Goal: Transaction & Acquisition: Purchase product/service

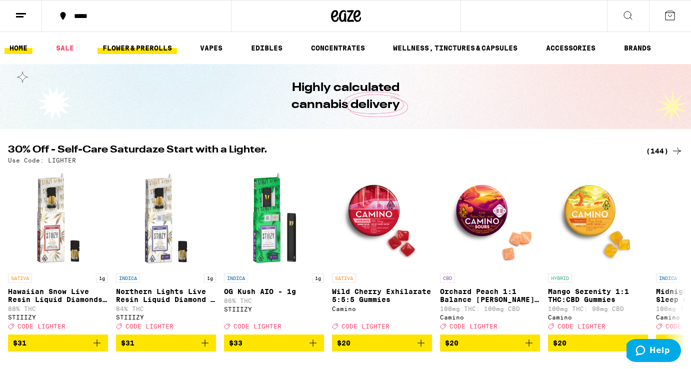
click at [153, 46] on link "FLOWER & PREROLLS" at bounding box center [136, 48] width 79 height 12
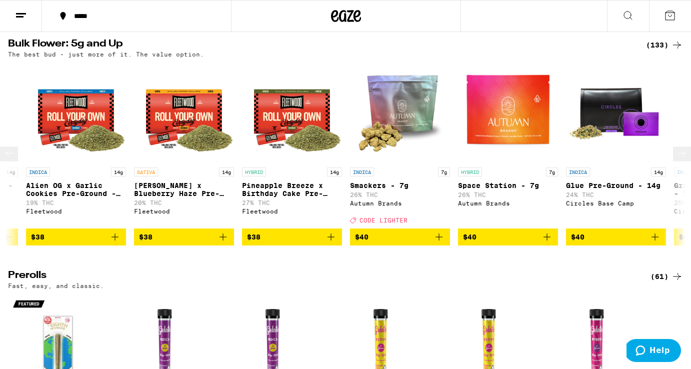
scroll to position [0, 2210]
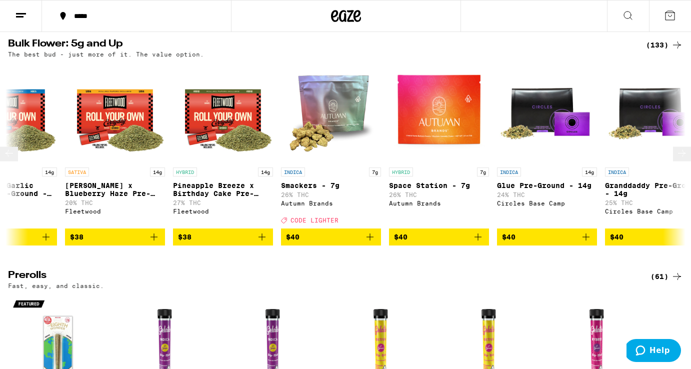
click at [335, 120] on img "Open page for Smackers - 7g from Autumn Brands" at bounding box center [331, 112] width 100 height 100
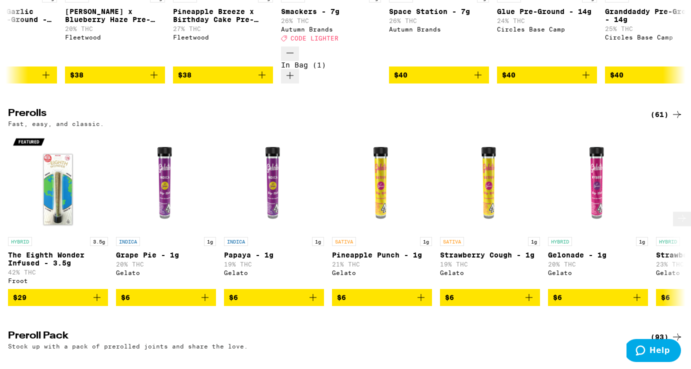
scroll to position [525, 0]
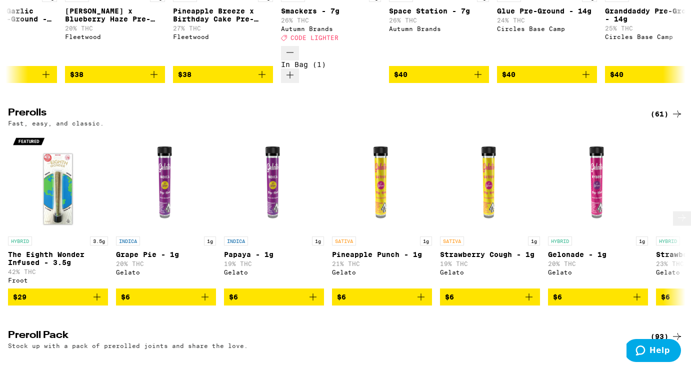
click at [678, 221] on icon at bounding box center [682, 217] width 8 height 7
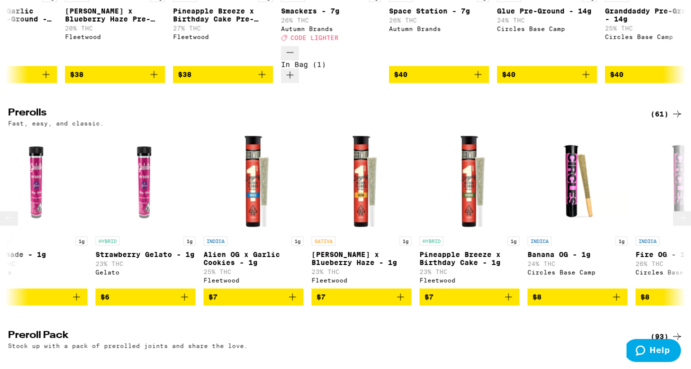
scroll to position [0, 566]
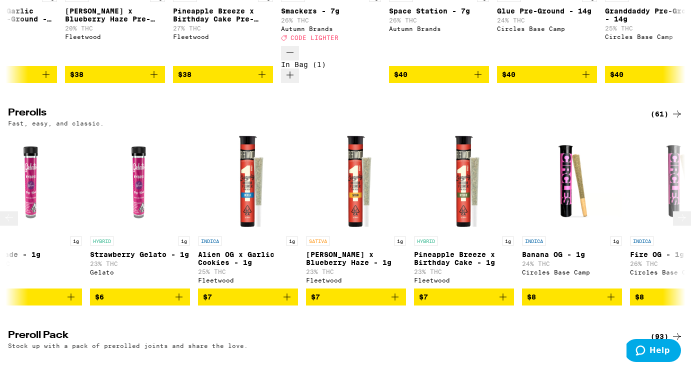
click at [678, 221] on icon at bounding box center [682, 217] width 8 height 7
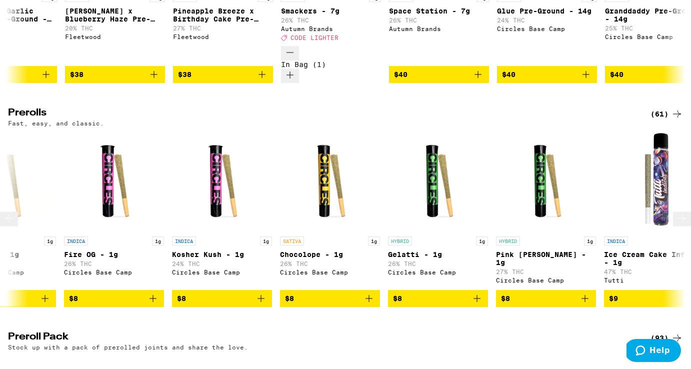
click at [676, 224] on icon at bounding box center [682, 218] width 12 height 12
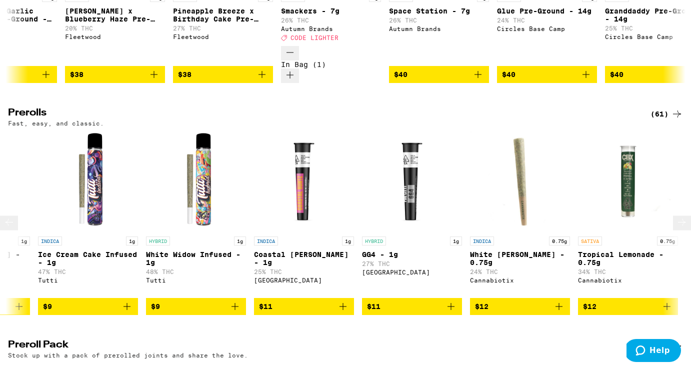
click at [676, 228] on icon at bounding box center [682, 222] width 12 height 12
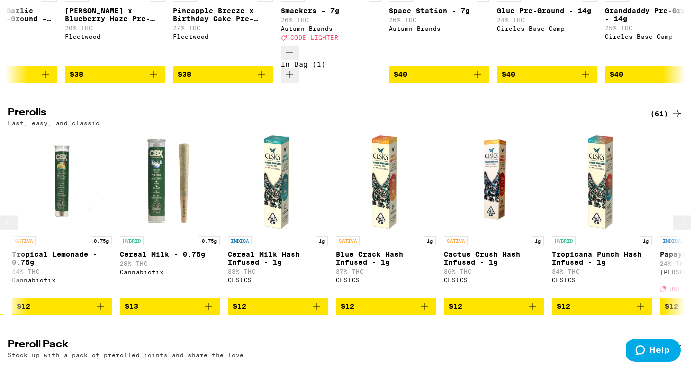
click at [676, 228] on icon at bounding box center [682, 222] width 12 height 12
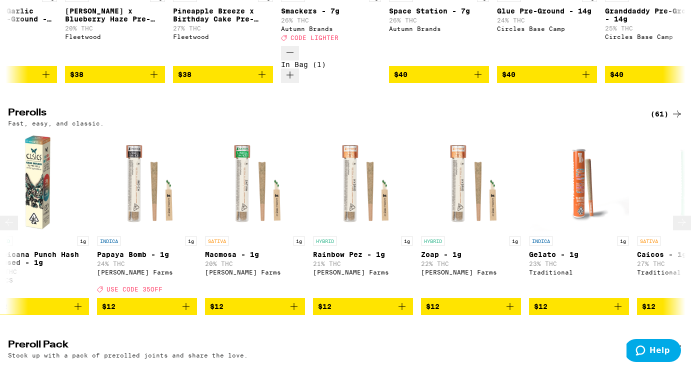
scroll to position [0, 2829]
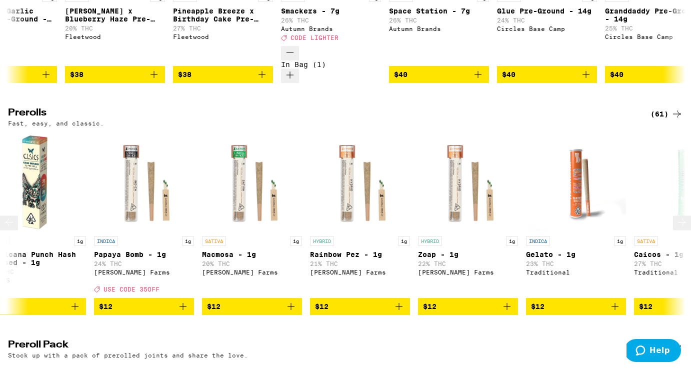
click at [676, 228] on icon at bounding box center [682, 222] width 12 height 12
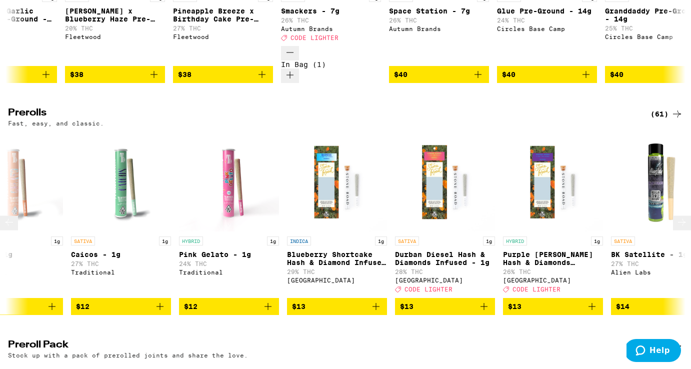
scroll to position [0, 3395]
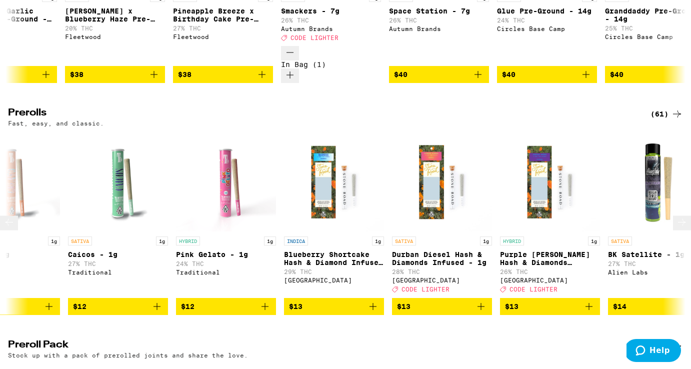
click at [676, 228] on icon at bounding box center [682, 222] width 12 height 12
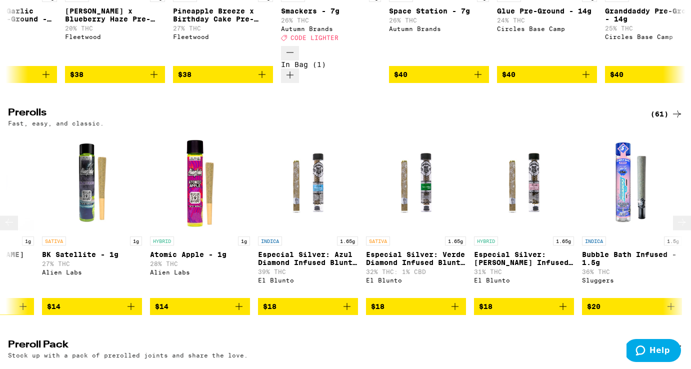
click at [676, 228] on icon at bounding box center [682, 222] width 12 height 12
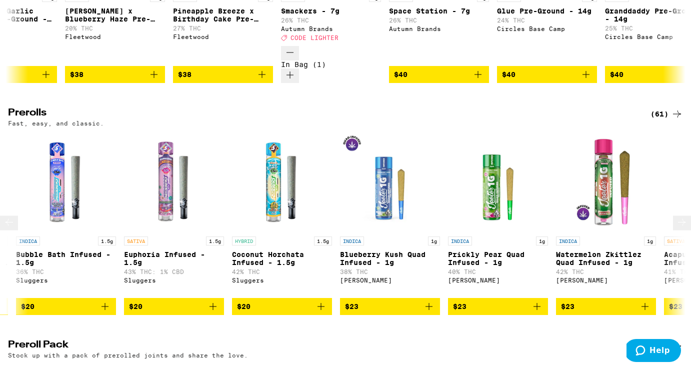
click at [676, 228] on icon at bounding box center [682, 222] width 12 height 12
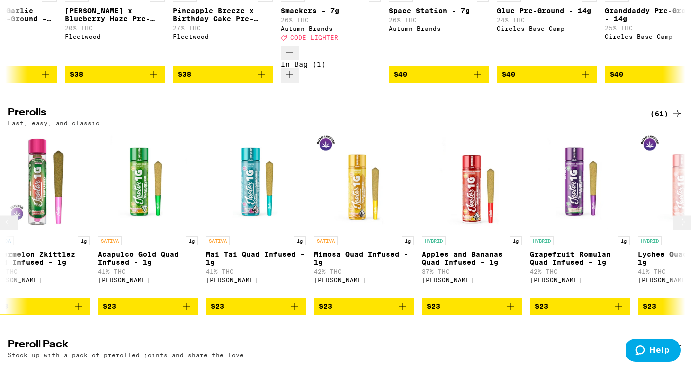
click at [676, 228] on icon at bounding box center [682, 222] width 12 height 12
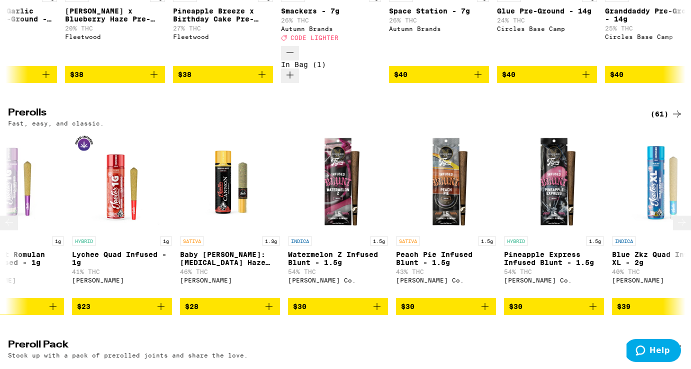
click at [676, 228] on icon at bounding box center [682, 222] width 12 height 12
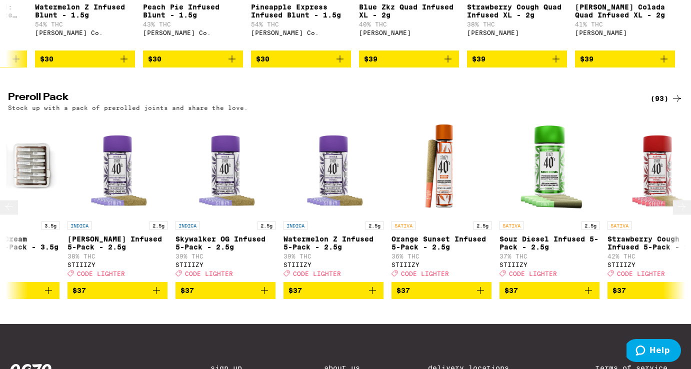
scroll to position [0, 4044]
click at [237, 296] on span "$37" at bounding box center [225, 290] width 90 height 12
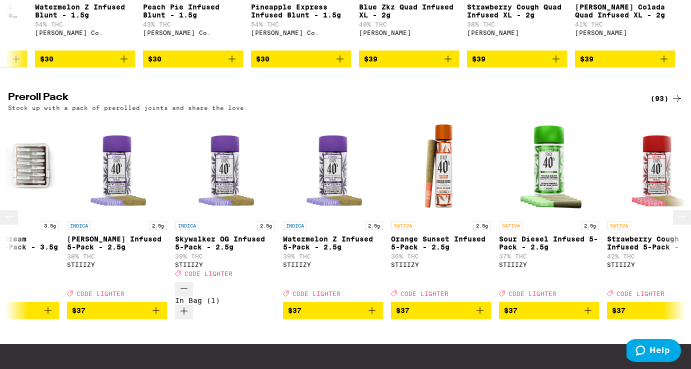
scroll to position [741, 0]
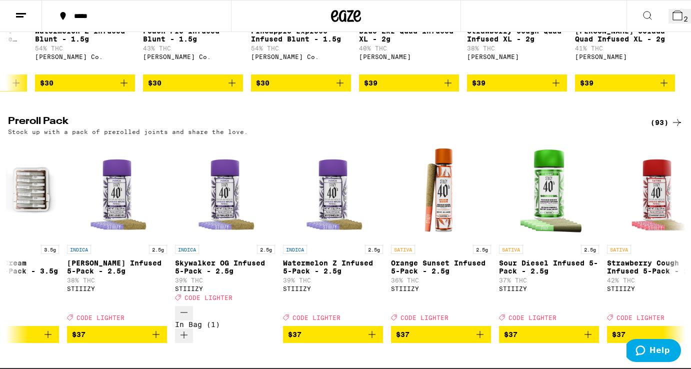
click at [674, 18] on icon at bounding box center [677, 15] width 9 height 9
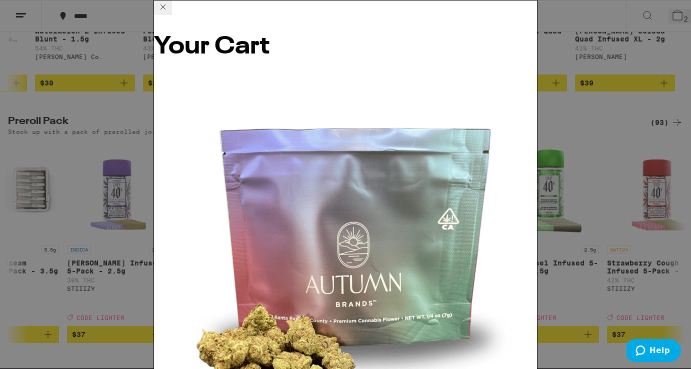
scroll to position [92, 0]
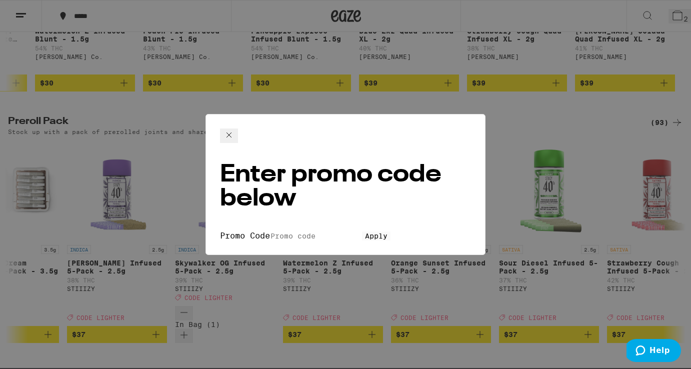
click at [298, 231] on input "Promo Code" at bounding box center [316, 235] width 92 height 9
type input "LIGHTER"
click at [365, 232] on span "Apply" at bounding box center [376, 236] width 22 height 8
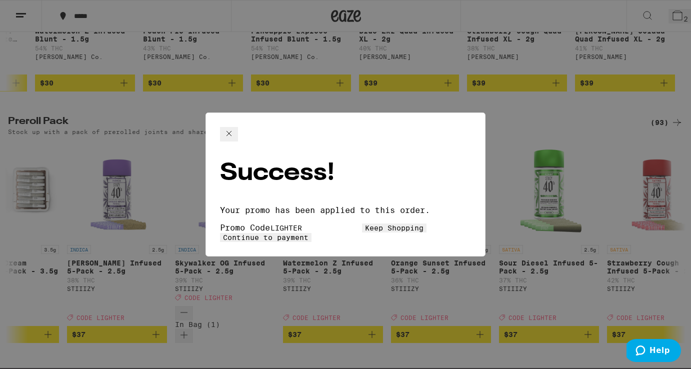
click at [308, 233] on span "Continue to payment" at bounding box center [265, 237] width 85 height 8
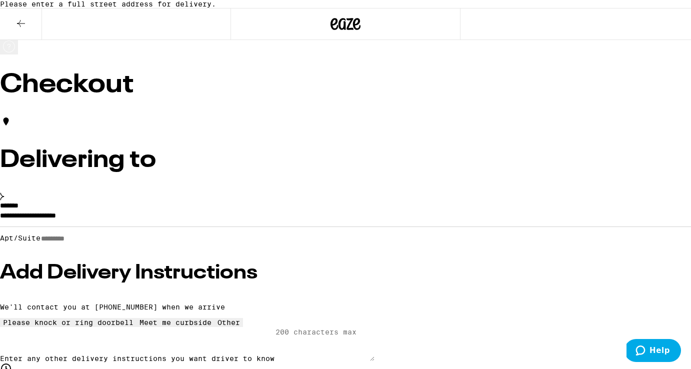
scroll to position [1, 0]
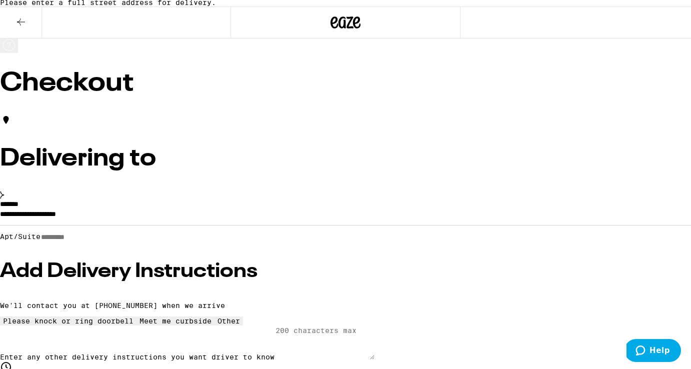
drag, startPoint x: 64, startPoint y: 228, endPoint x: 74, endPoint y: 228, distance: 10.0
click at [64, 228] on div "**********" at bounding box center [345, 280] width 691 height 160
click at [83, 225] on input "**********" at bounding box center [345, 216] width 691 height 17
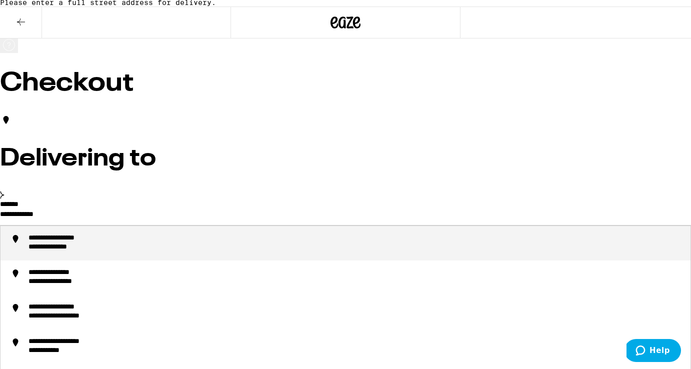
click at [102, 251] on li "**********" at bounding box center [345, 243] width 690 height 34
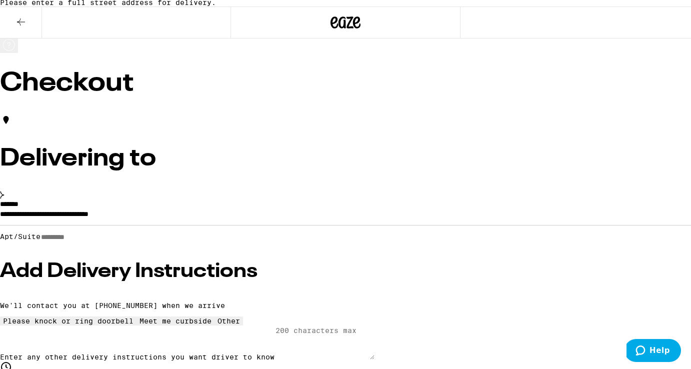
type input "**********"
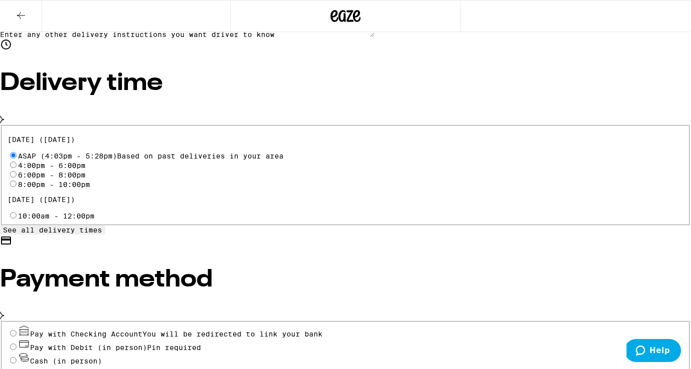
scroll to position [283, 0]
click at [16, 344] on input "Pay with Debit (in person) Pin required" at bounding box center [13, 347] width 6 height 6
radio input "true"
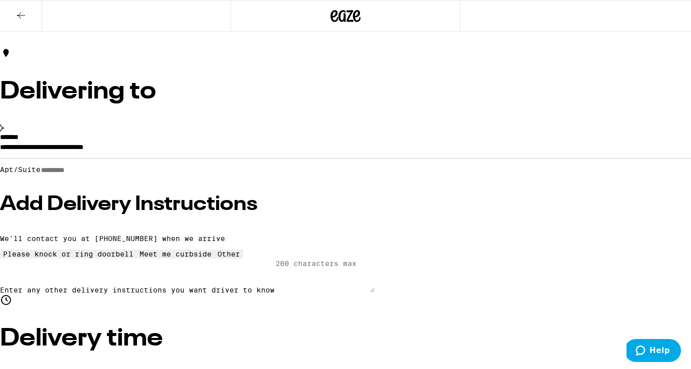
scroll to position [21, 0]
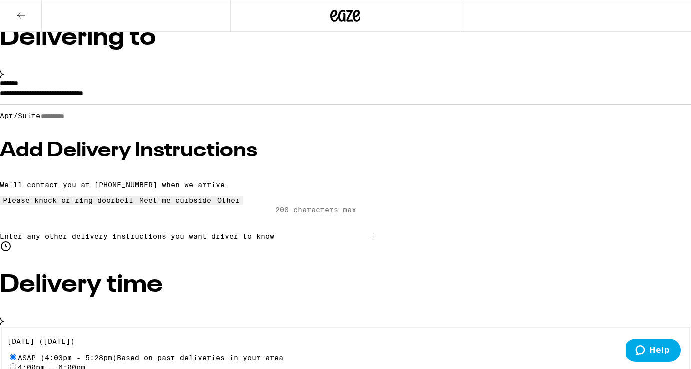
scroll to position [82, 0]
type input "10"
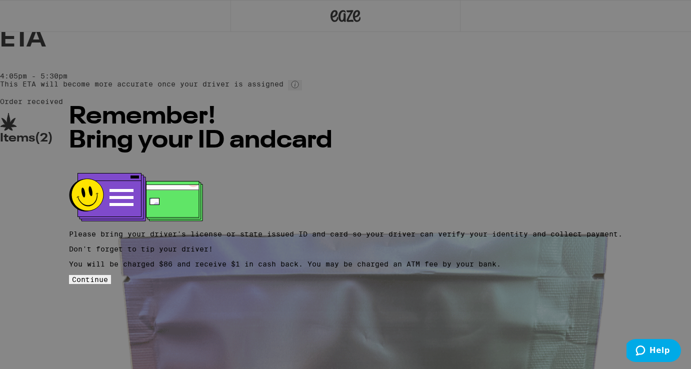
click at [111, 275] on button "Continue" at bounding box center [90, 279] width 42 height 9
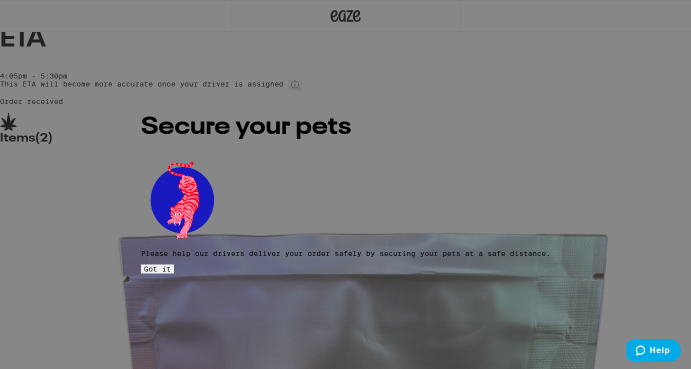
click at [174, 264] on button "Got it" at bounding box center [157, 268] width 33 height 9
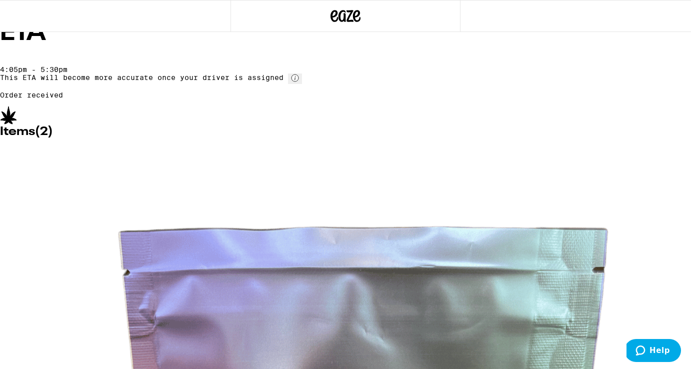
scroll to position [1, 0]
